Goal: Information Seeking & Learning: Understand process/instructions

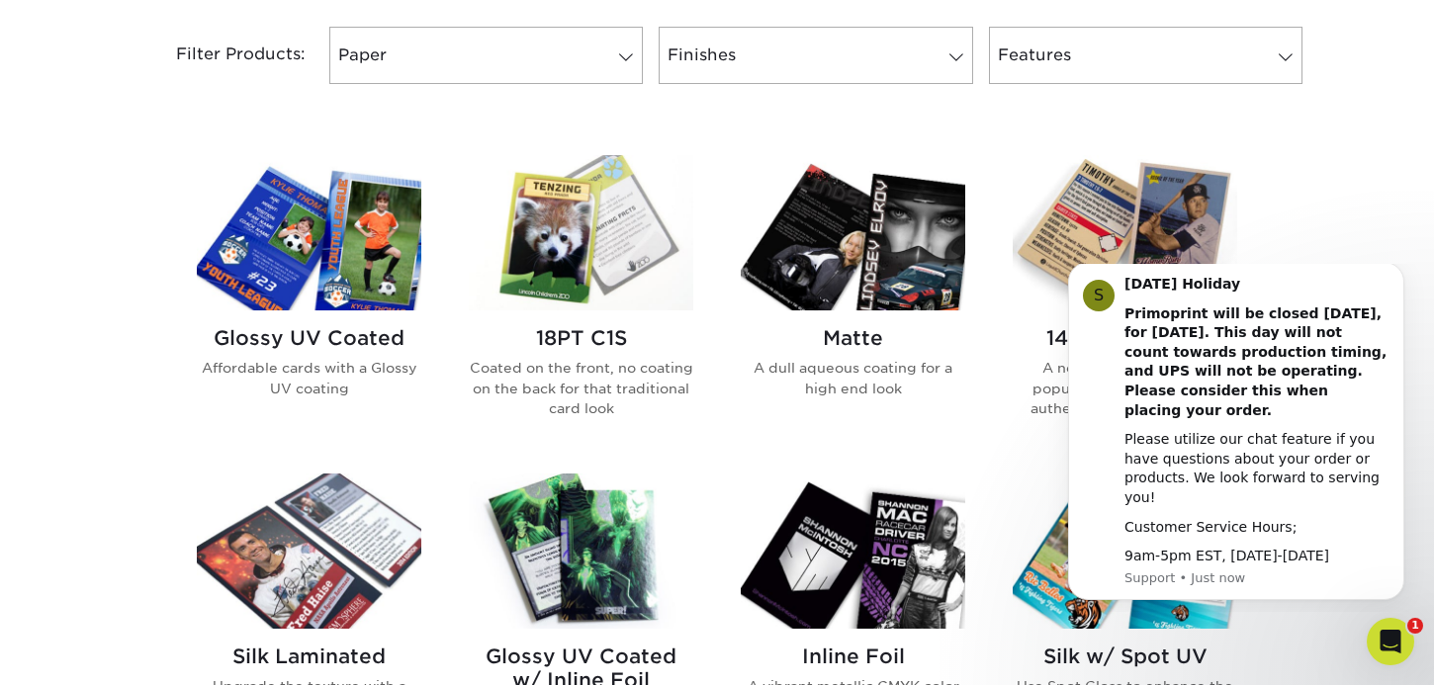
scroll to position [846, 0]
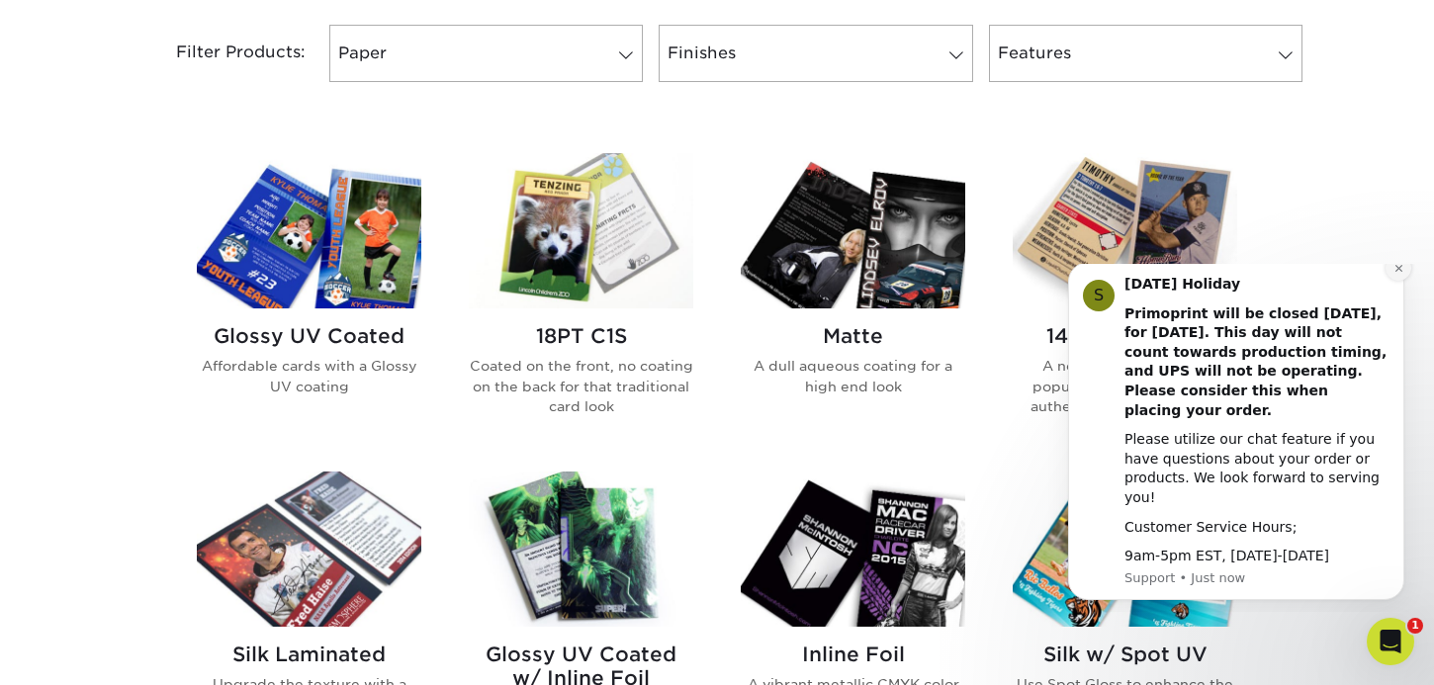
click at [1396, 271] on icon "Dismiss notification" at bounding box center [1397, 267] width 7 height 7
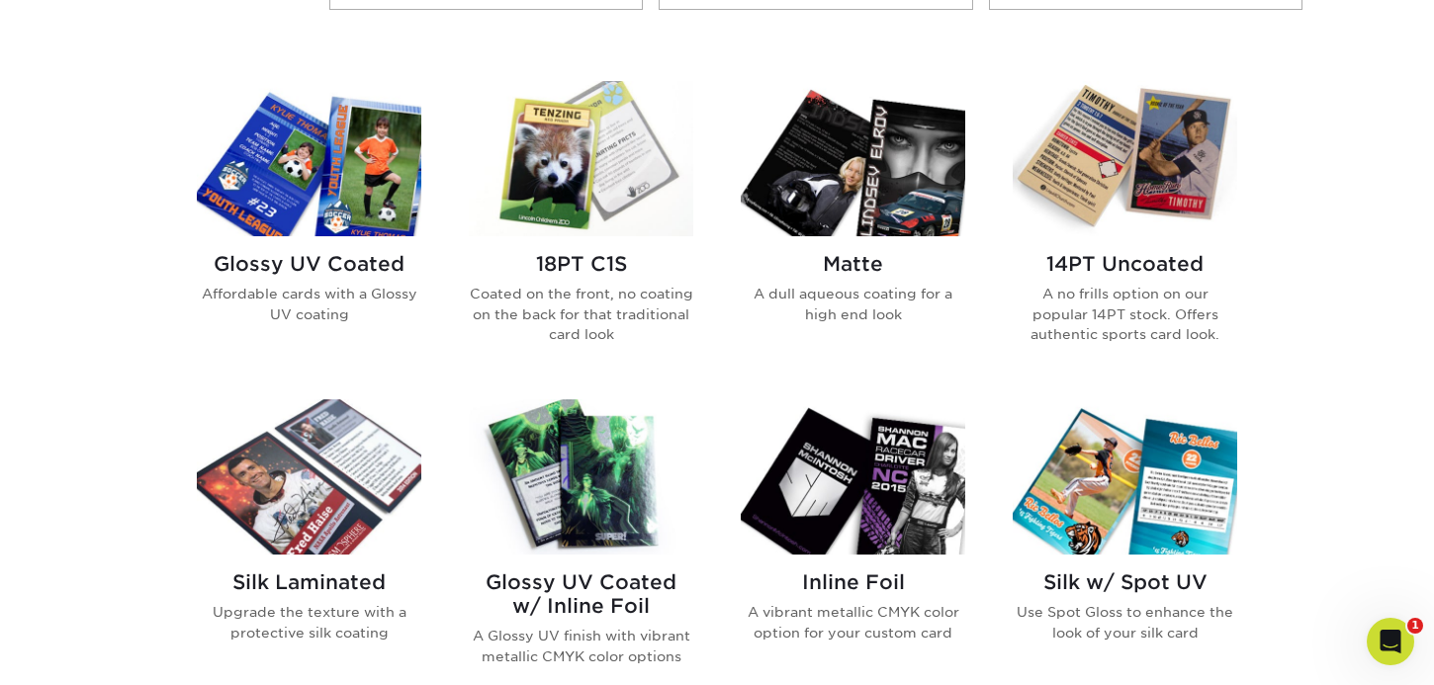
scroll to position [917, 0]
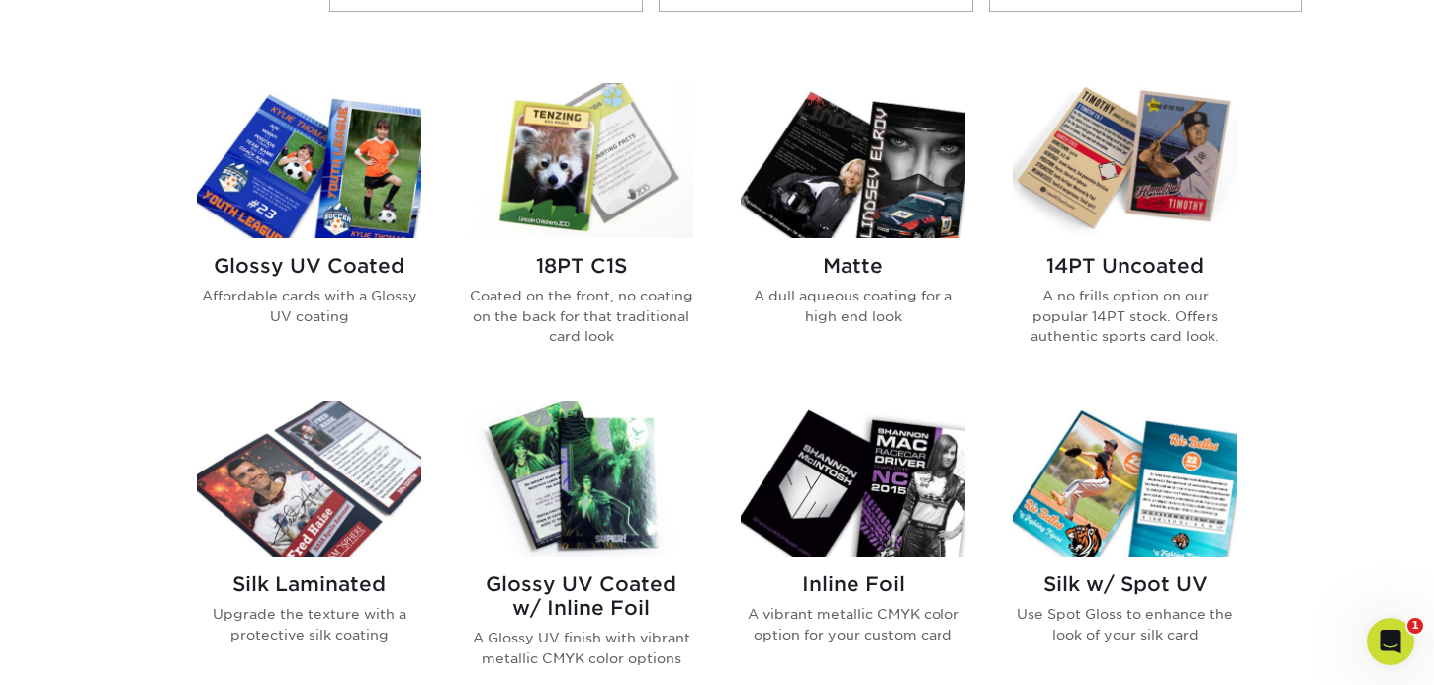
click at [878, 543] on img at bounding box center [853, 478] width 224 height 155
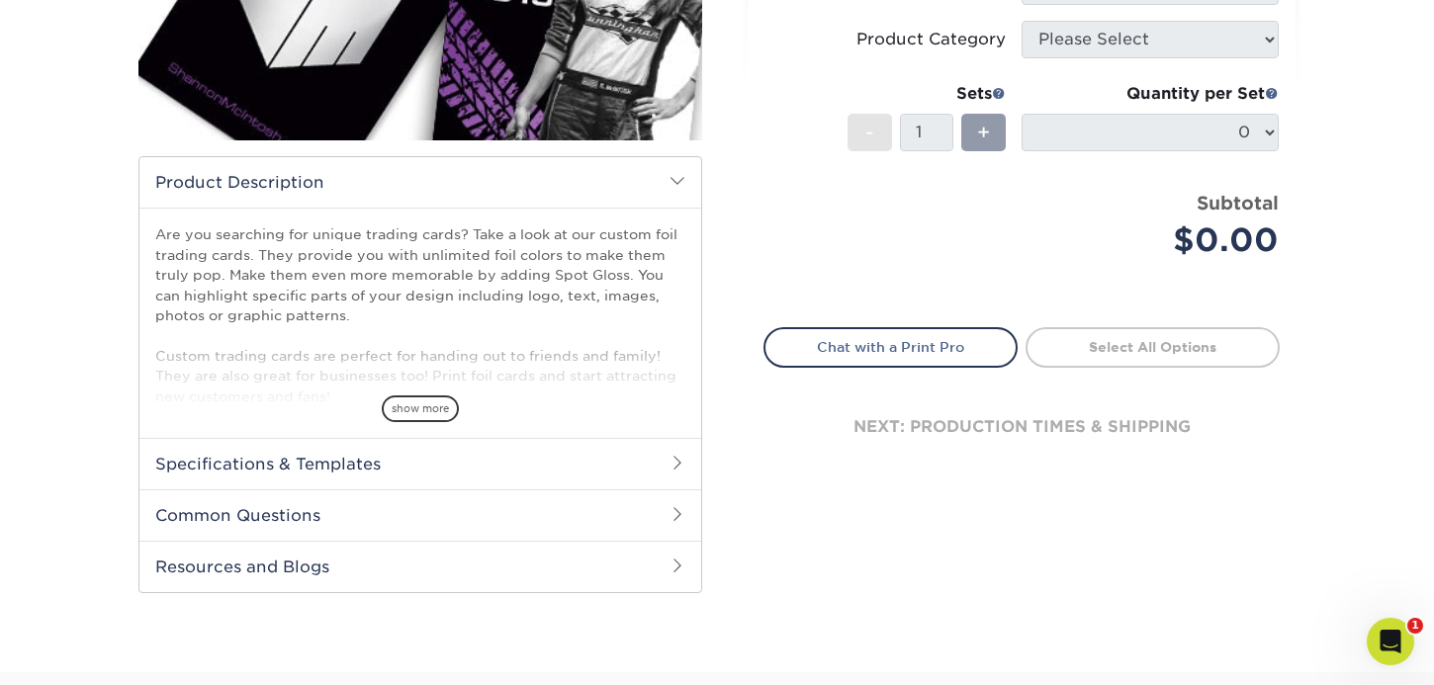
scroll to position [447, 0]
click at [482, 472] on h2 "Specifications & Templates" at bounding box center [420, 462] width 562 height 51
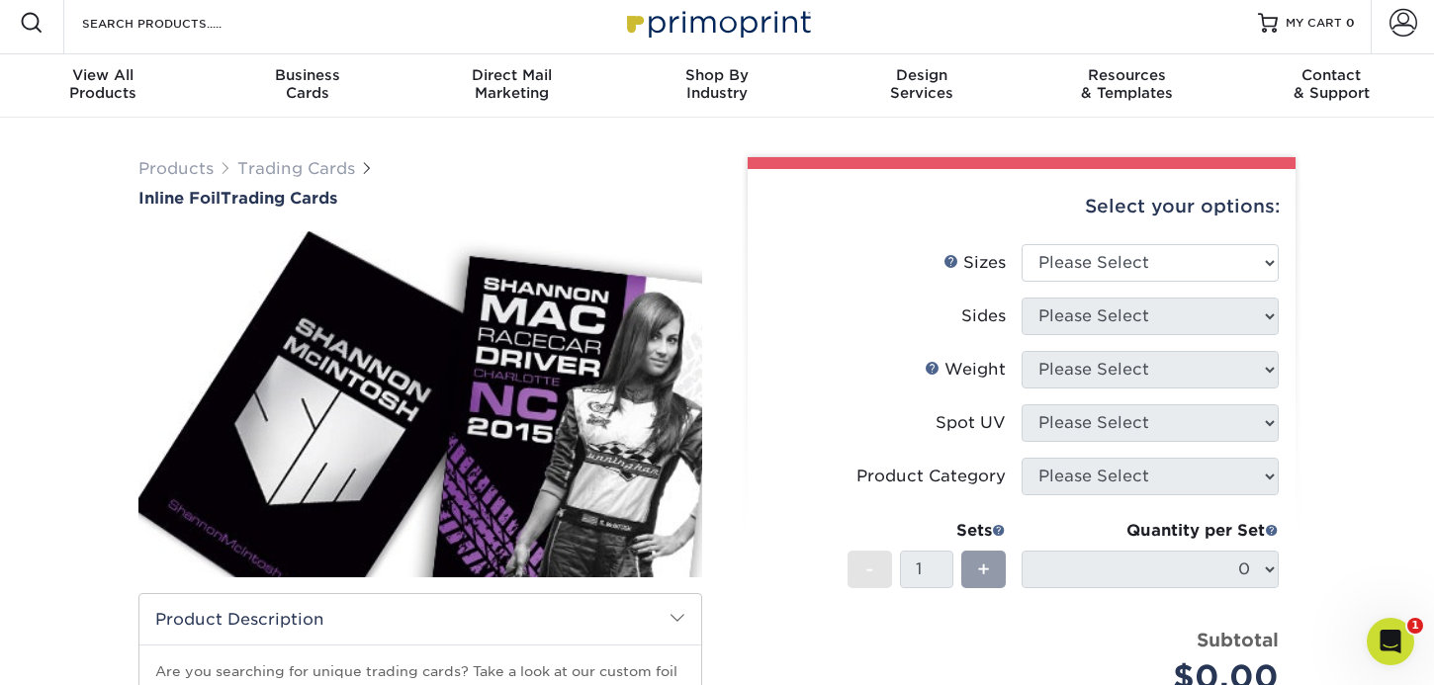
scroll to position [16, 0]
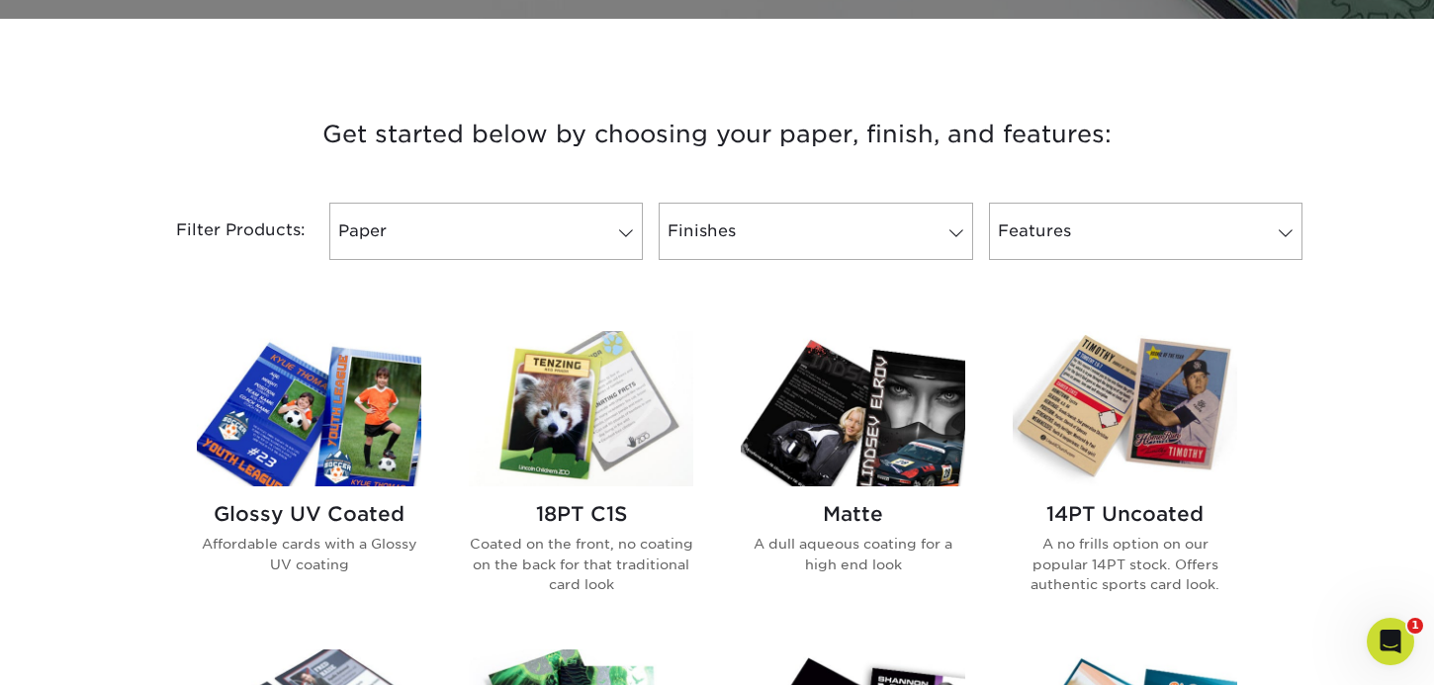
scroll to position [672, 0]
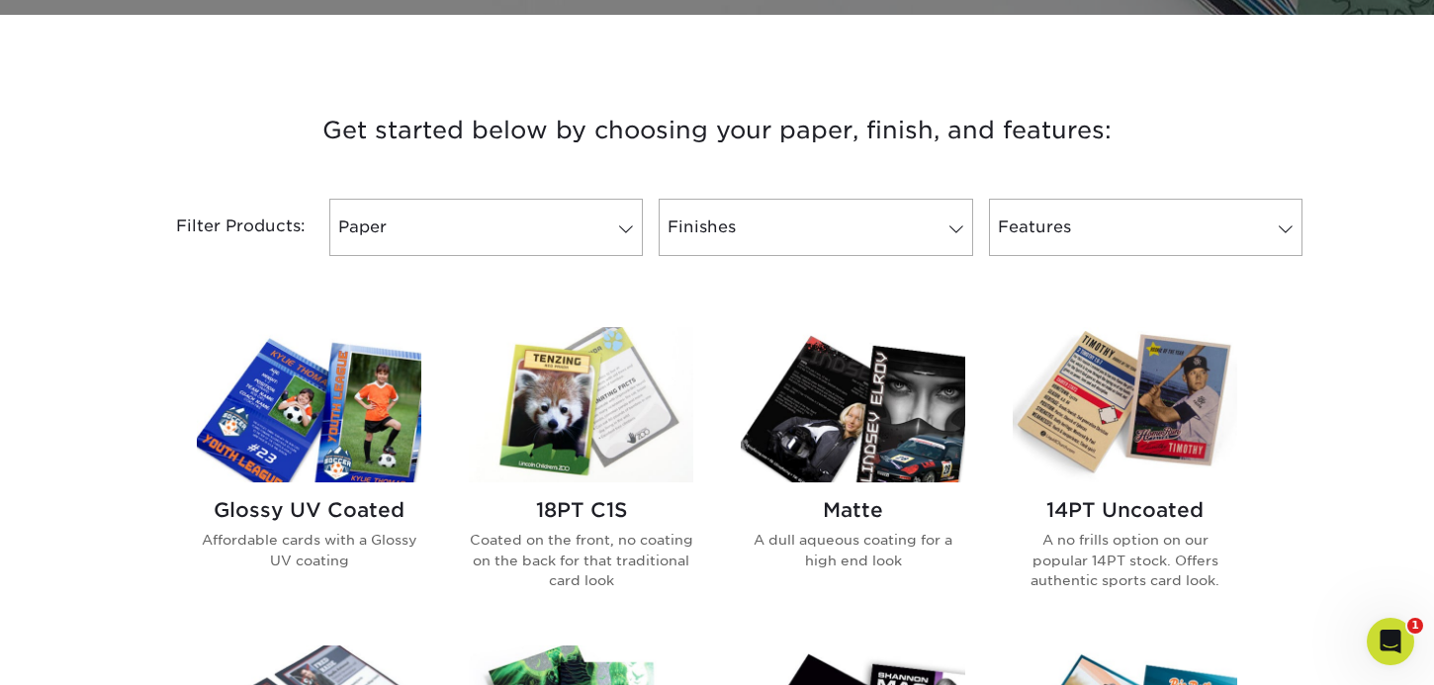
click at [354, 455] on img at bounding box center [309, 404] width 224 height 155
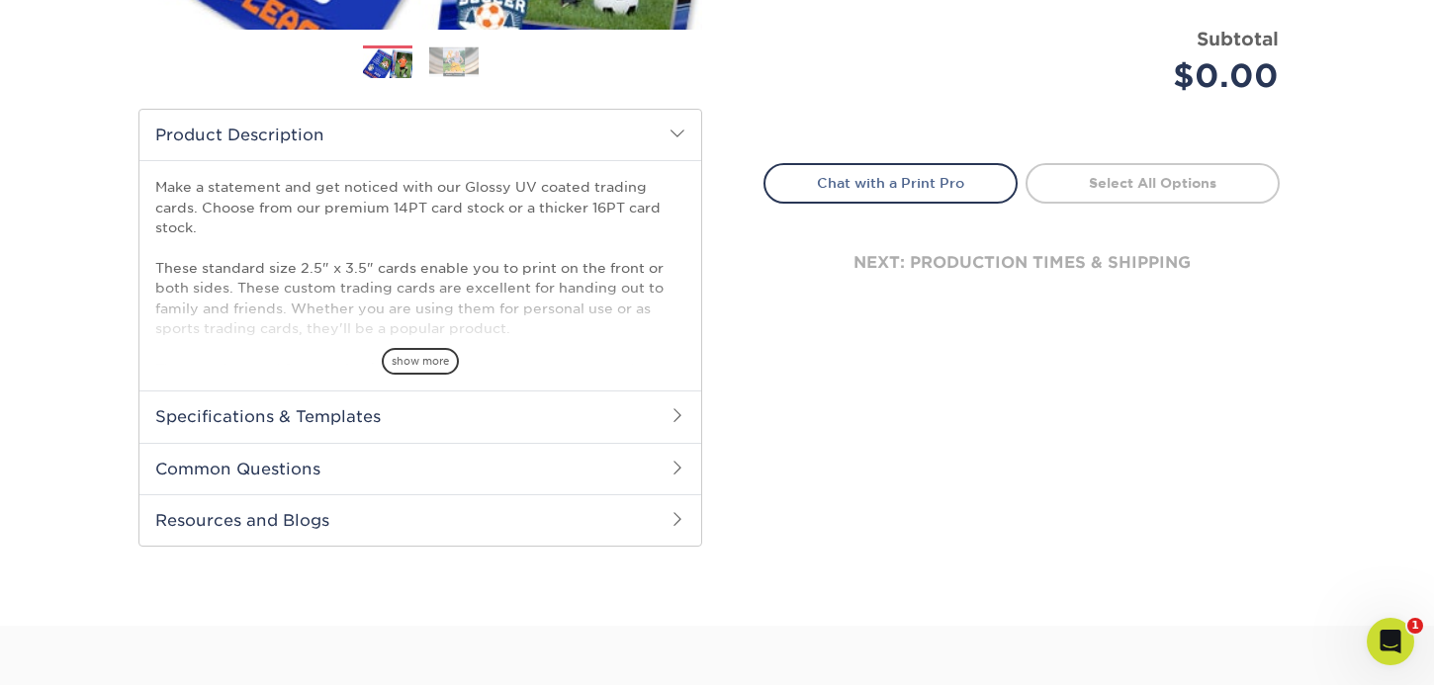
scroll to position [559, 0]
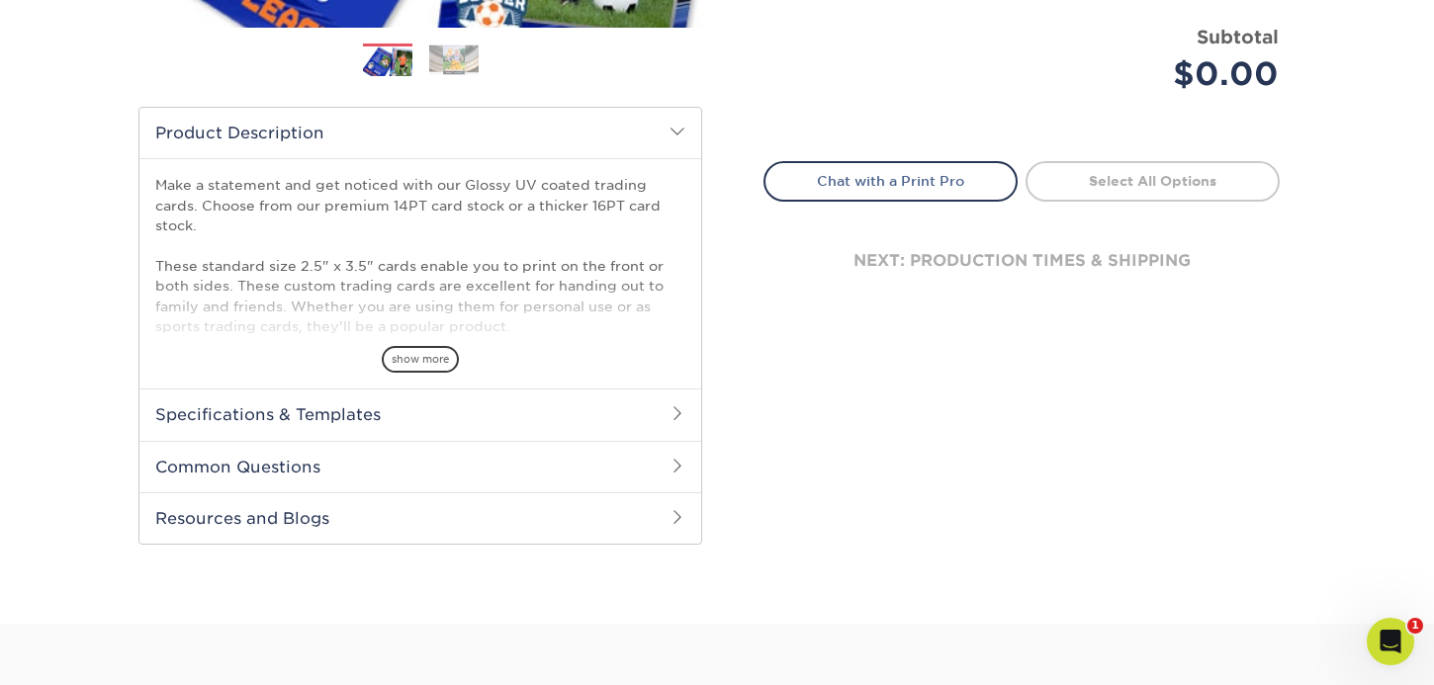
click at [612, 419] on h2 "Specifications & Templates" at bounding box center [420, 414] width 562 height 51
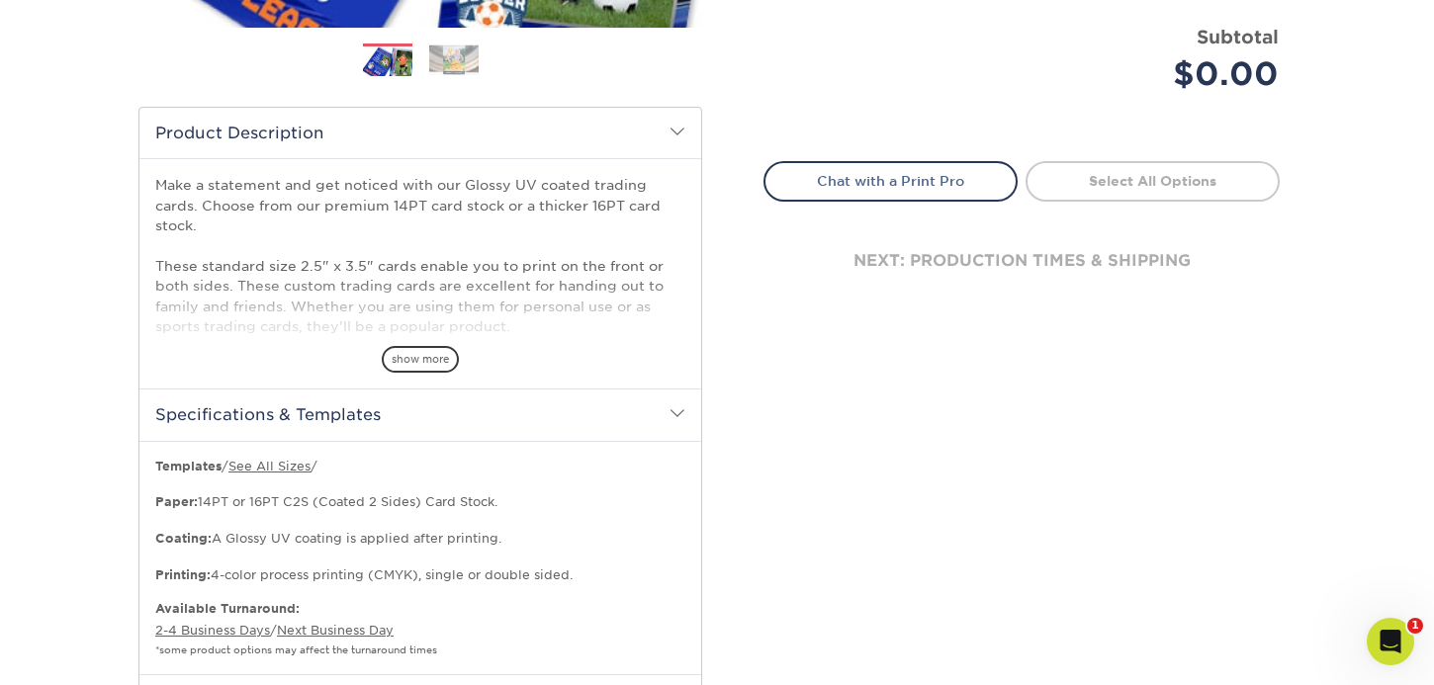
scroll to position [580, 0]
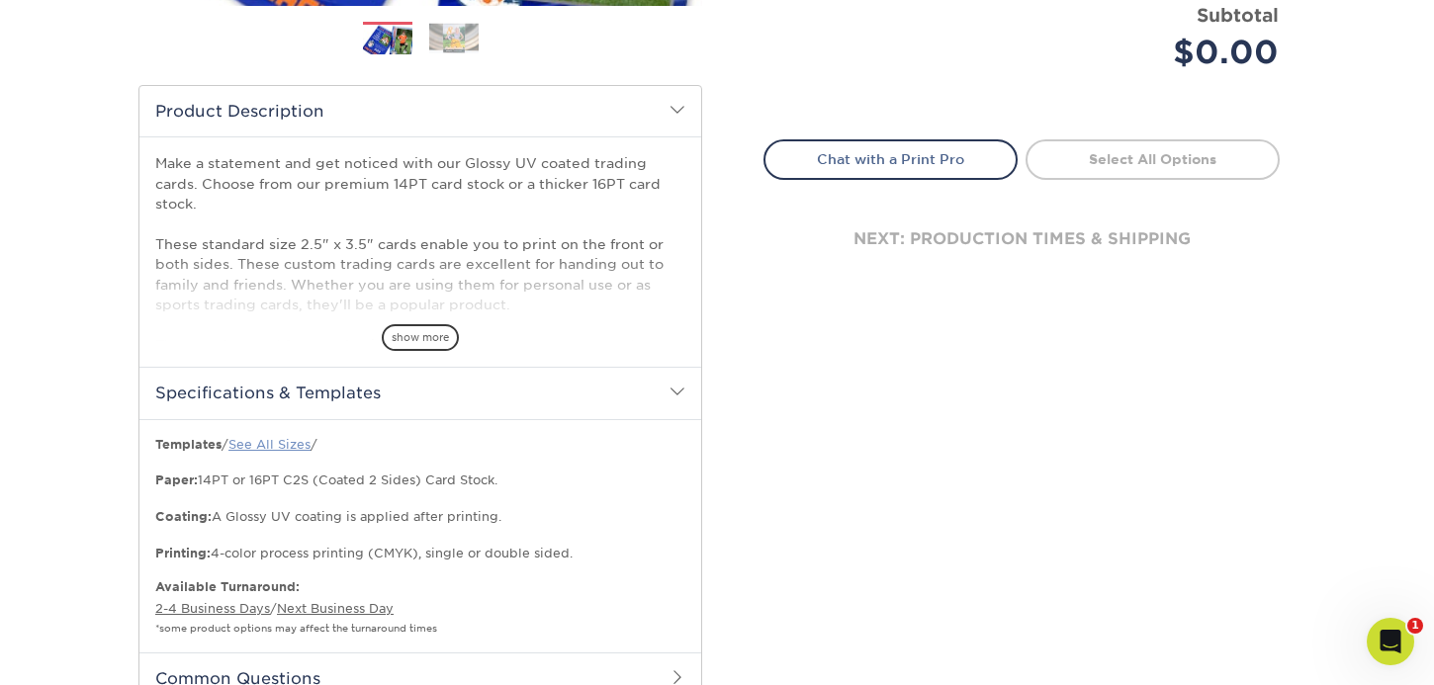
click at [297, 446] on link "See All Sizes" at bounding box center [269, 444] width 82 height 15
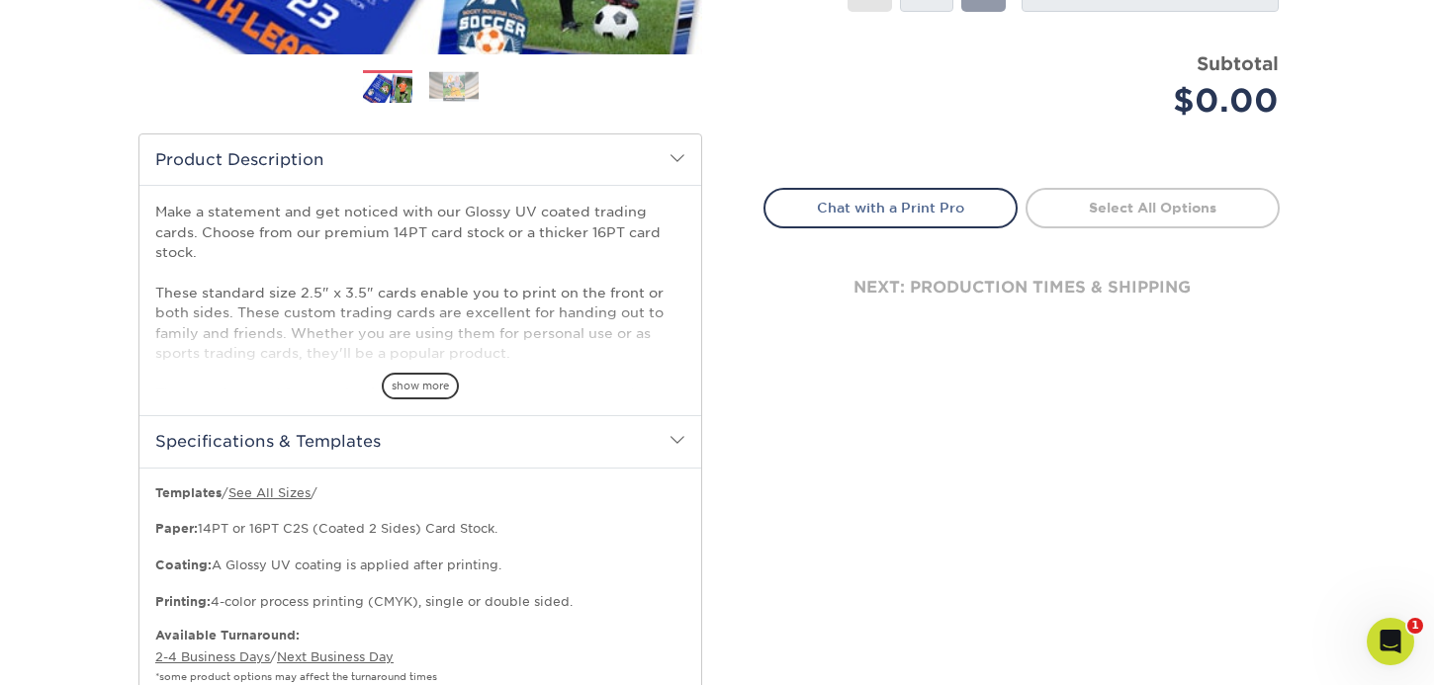
scroll to position [0, 0]
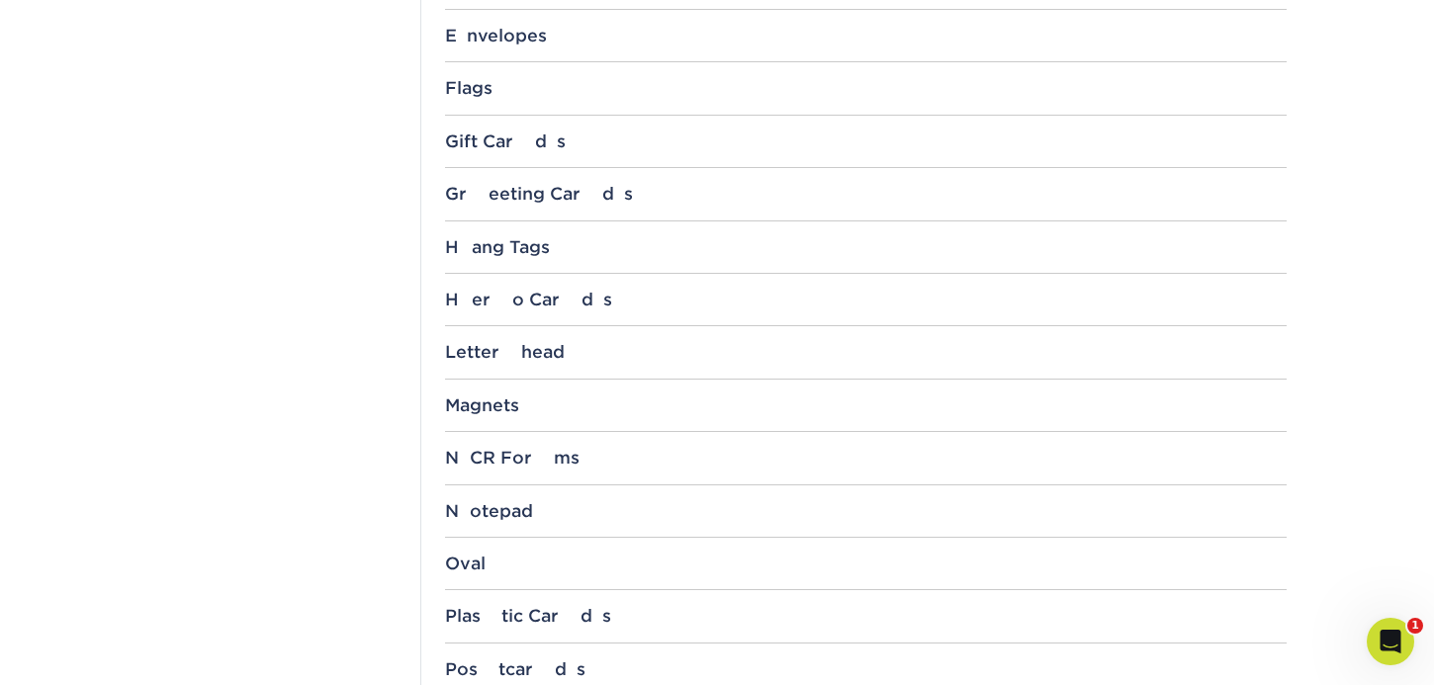
scroll to position [1515, 0]
click at [531, 299] on div "Hero Cards" at bounding box center [865, 299] width 841 height 20
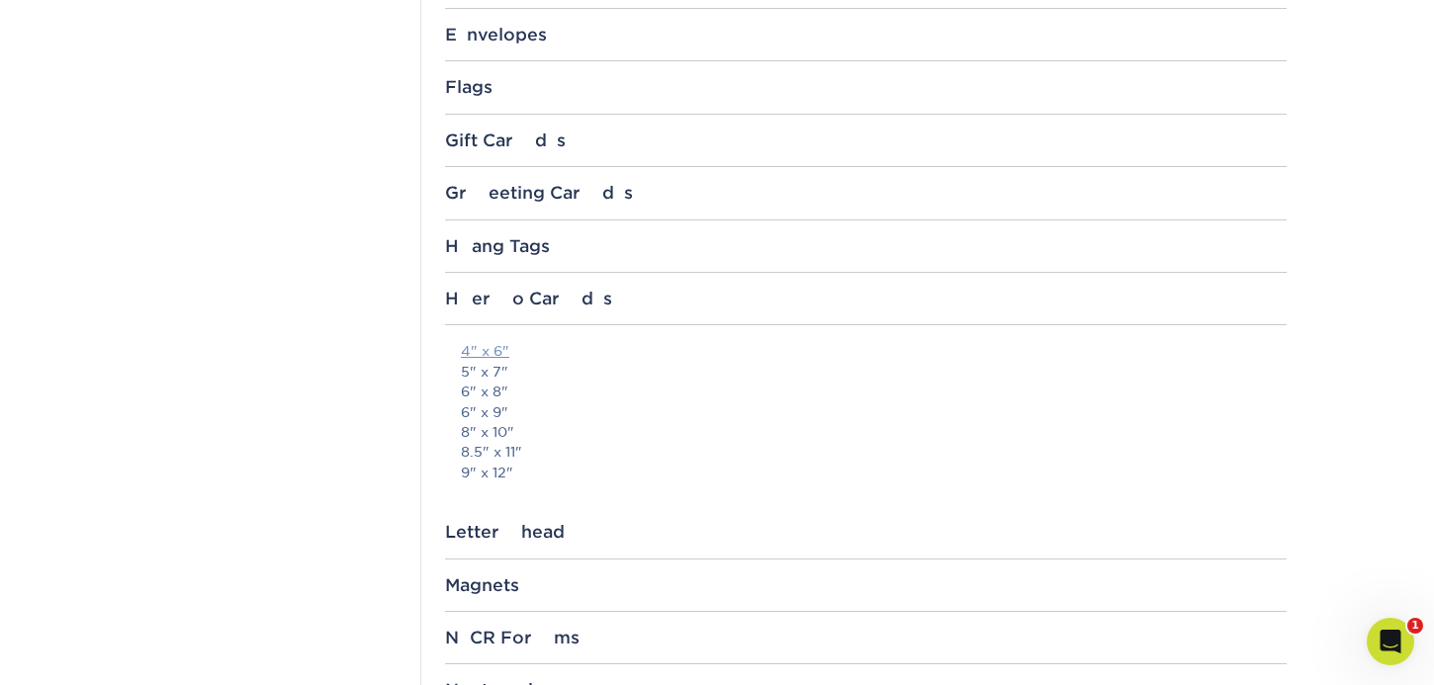
click at [488, 348] on link "4" x 6"" at bounding box center [485, 351] width 48 height 16
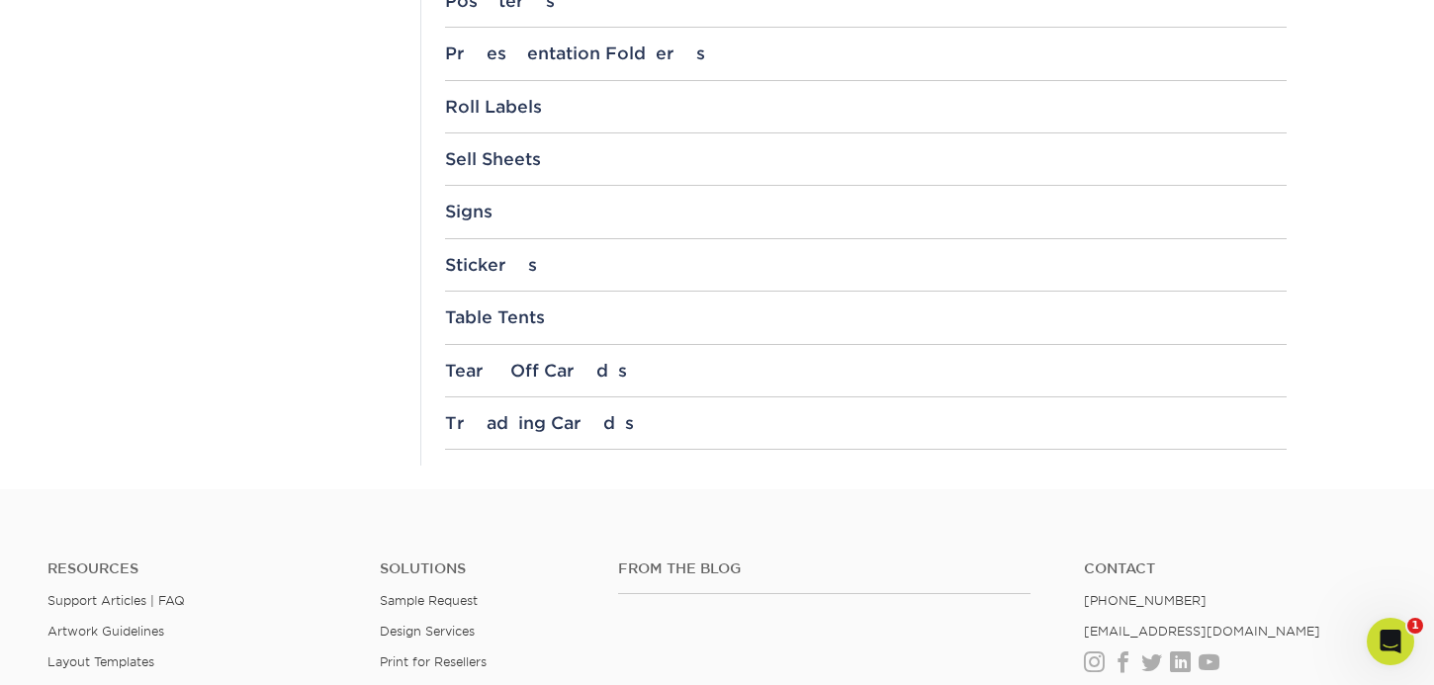
scroll to position [2418, 0]
click at [560, 421] on div "Trading Cards" at bounding box center [865, 420] width 841 height 20
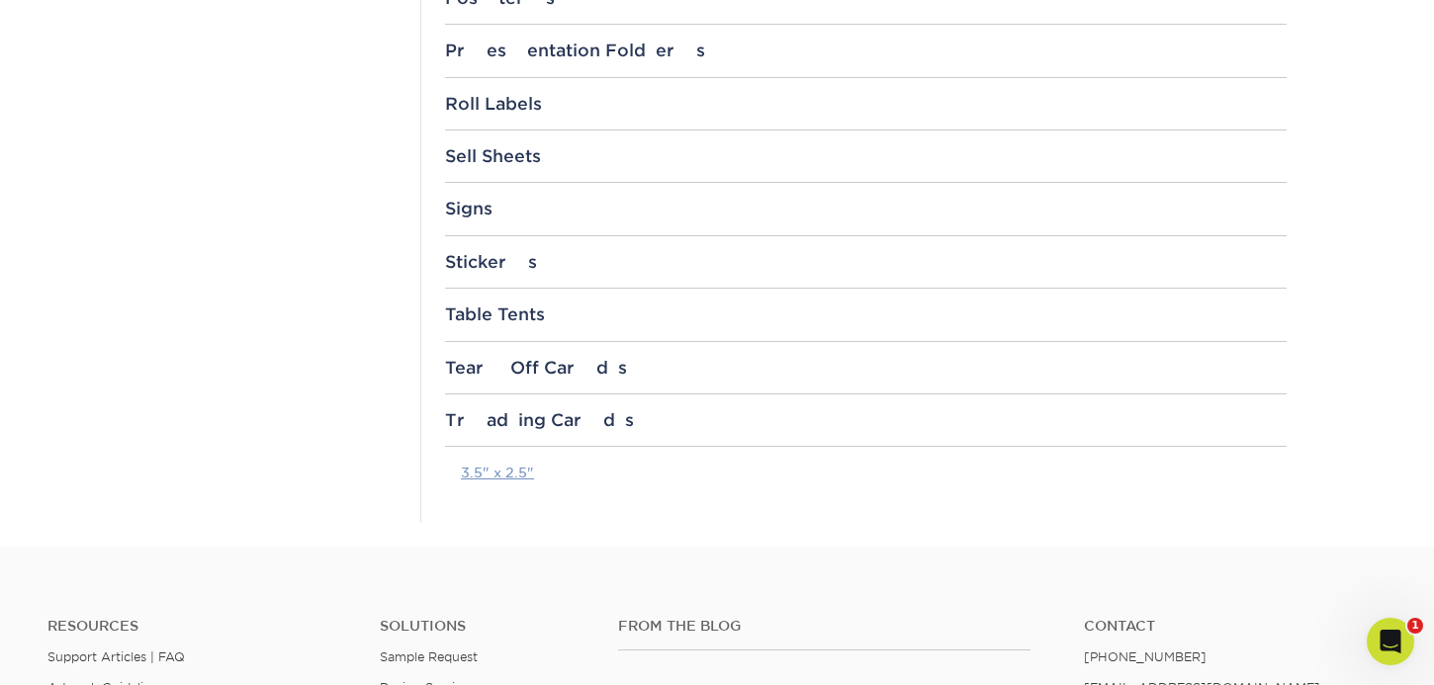
click at [503, 469] on link "3.5" x 2.5"" at bounding box center [497, 473] width 73 height 16
